Goal: Information Seeking & Learning: Check status

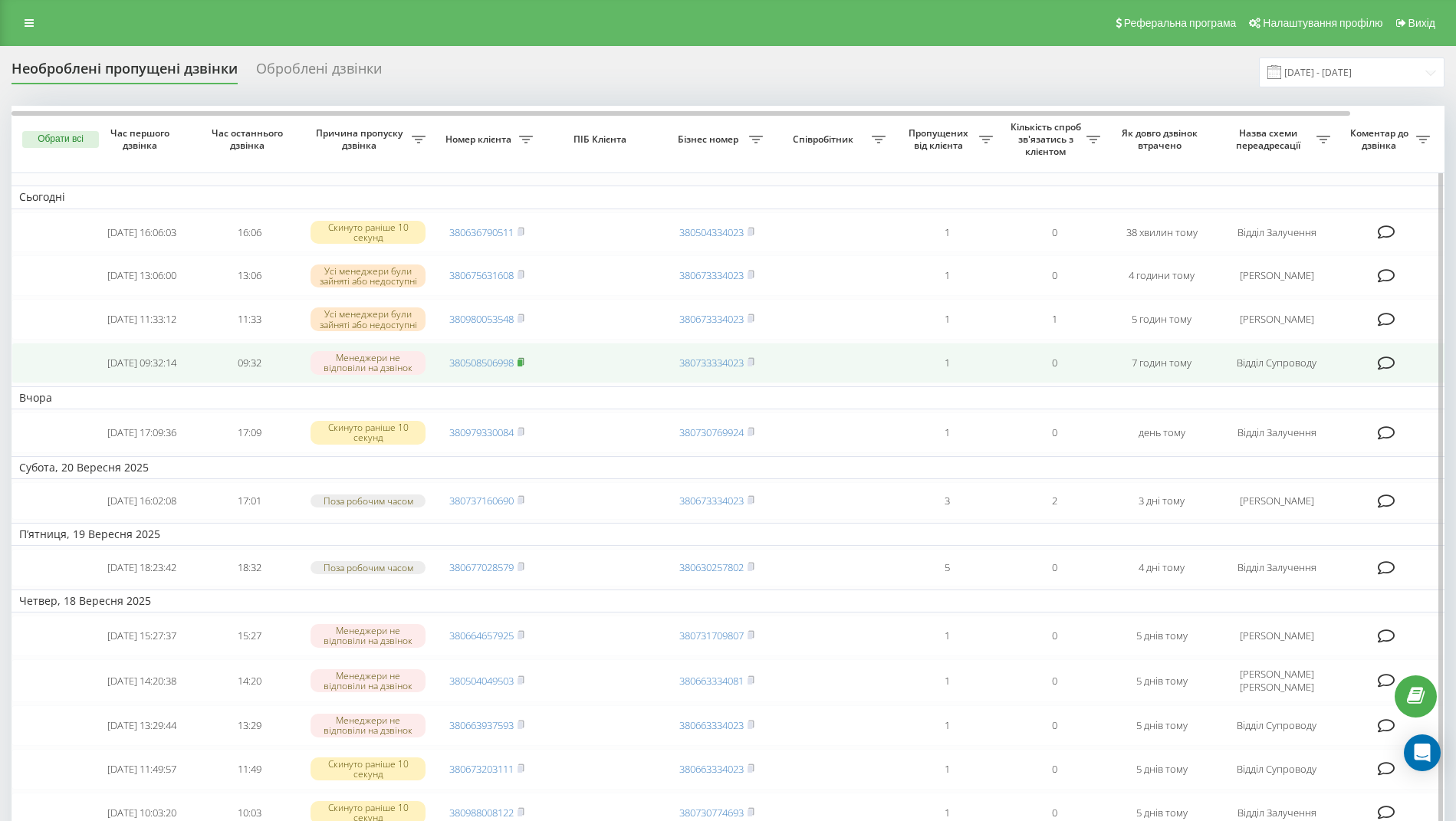
click at [522, 367] on rect at bounding box center [520, 363] width 4 height 7
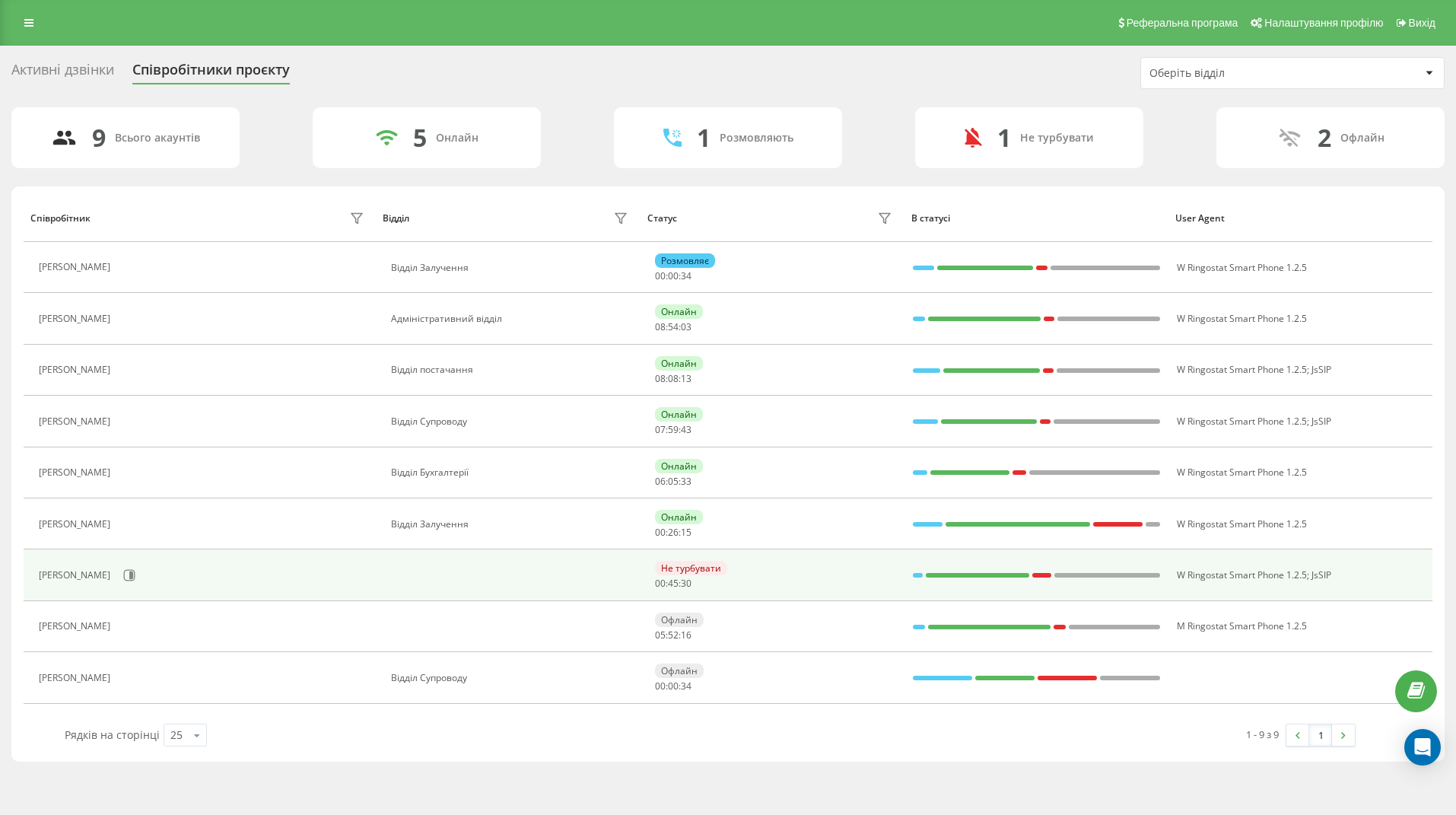
click at [706, 569] on div "Не турбувати" at bounding box center [690, 568] width 72 height 14
click at [130, 578] on icon at bounding box center [131, 575] width 4 height 8
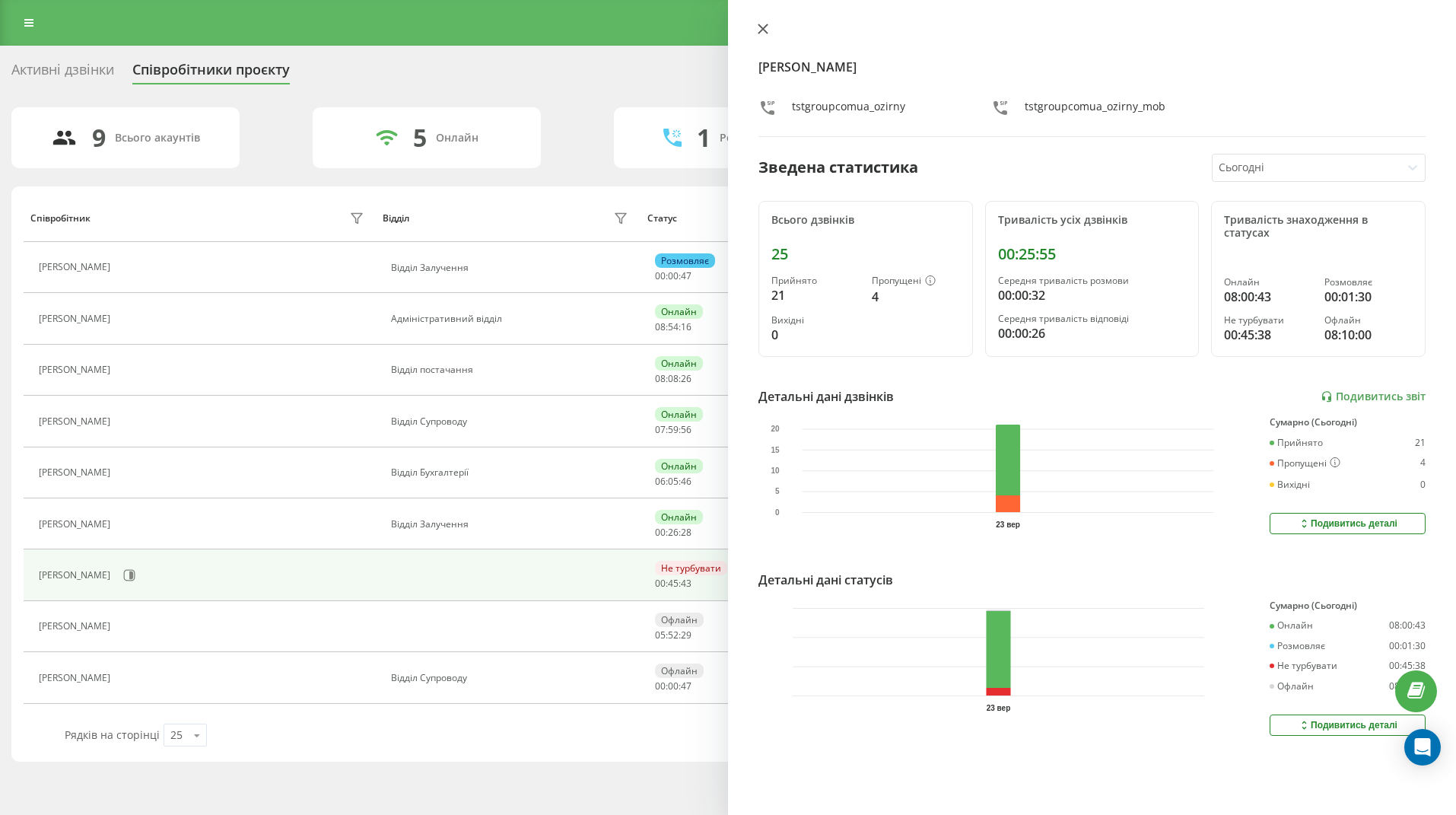
click at [763, 29] on icon at bounding box center [763, 28] width 9 height 9
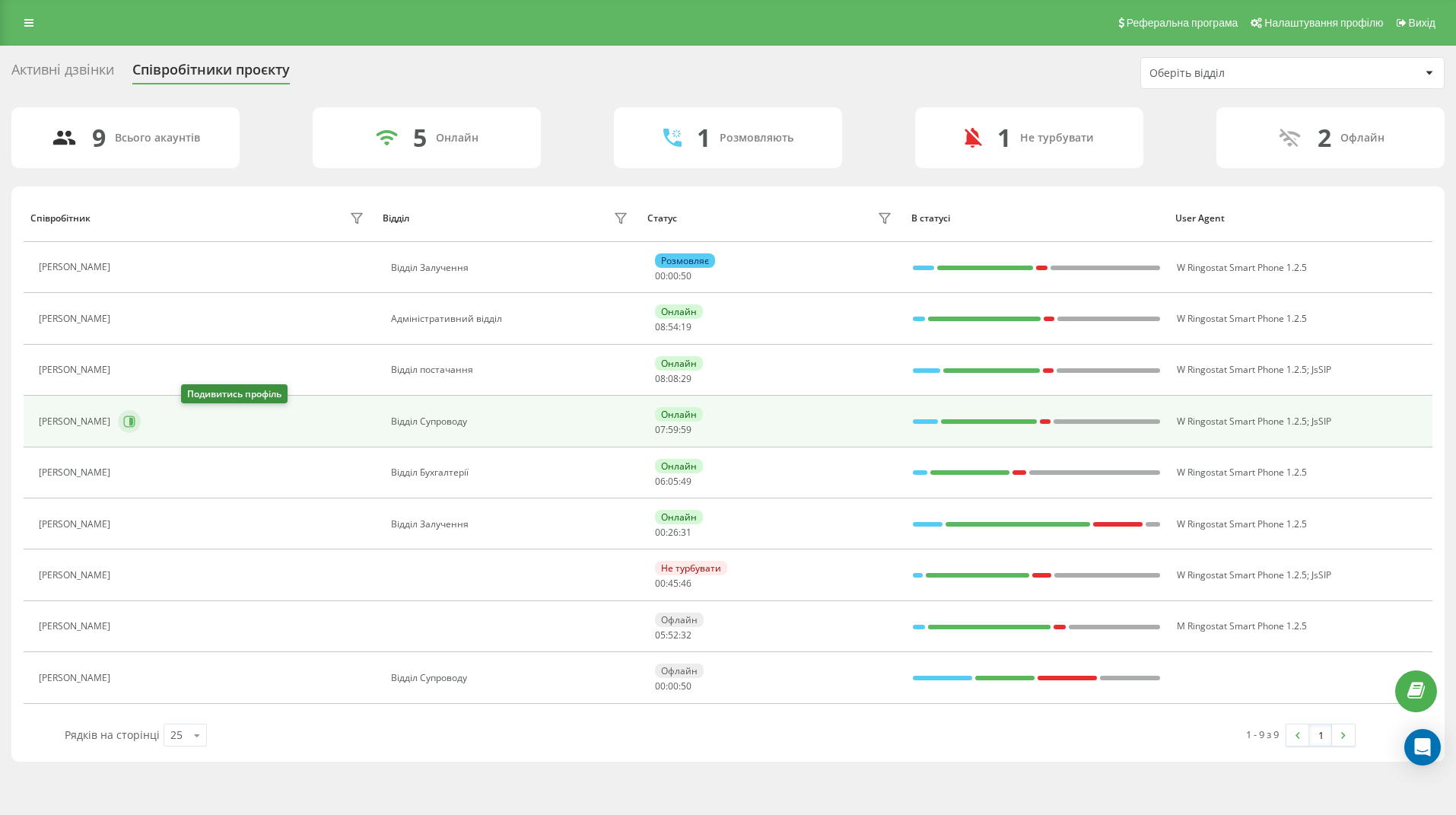
click at [136, 426] on icon at bounding box center [130, 422] width 12 height 12
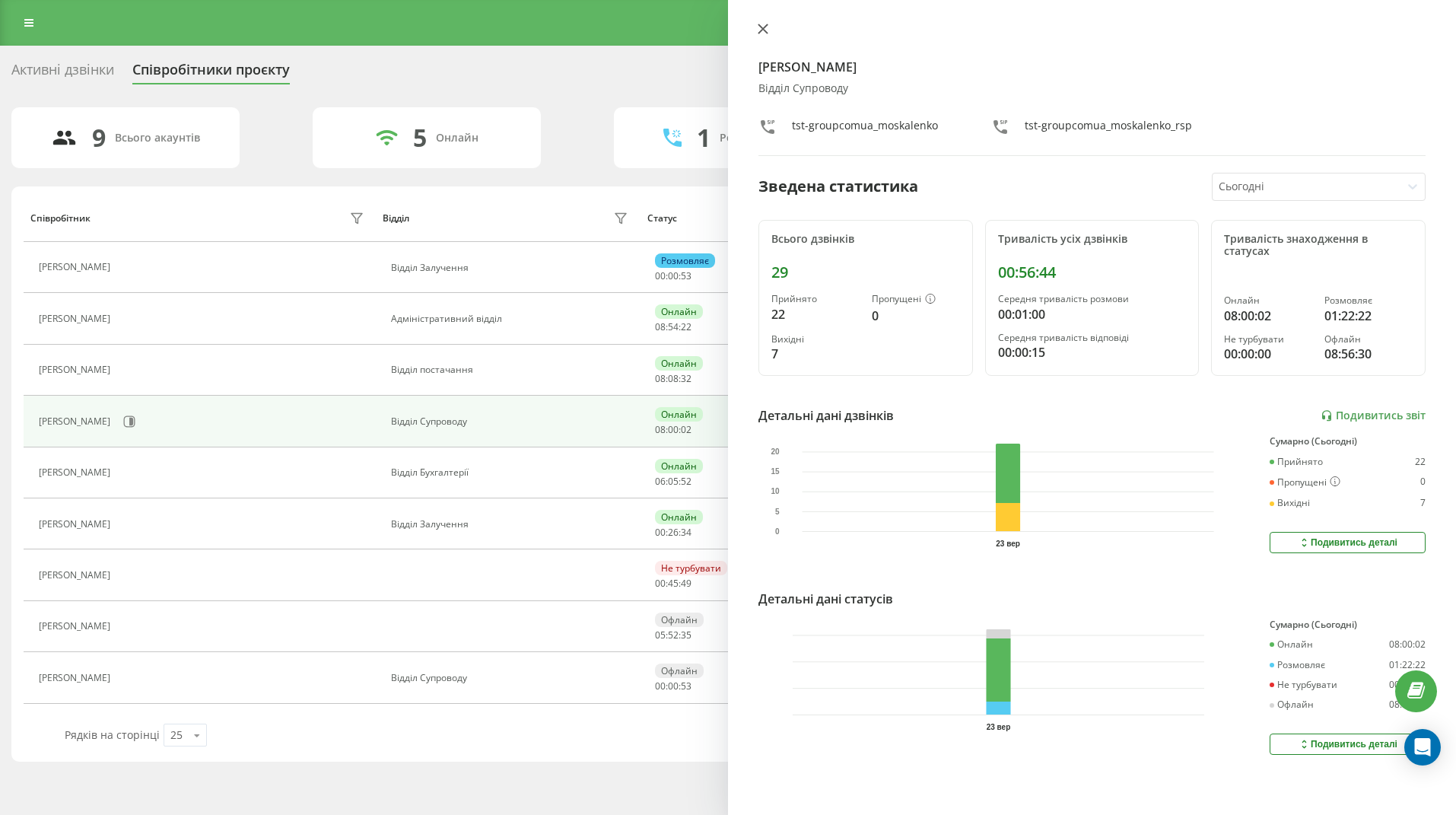
click at [765, 23] on button at bounding box center [763, 30] width 20 height 14
